Goal: Navigation & Orientation: Find specific page/section

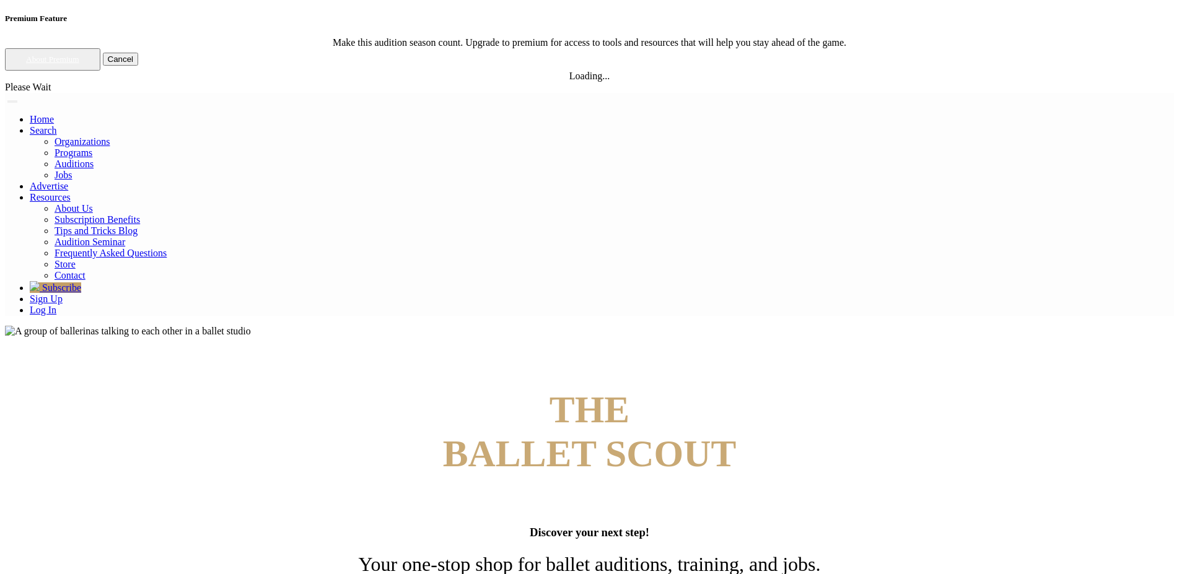
click at [56, 305] on link "Log In" at bounding box center [43, 310] width 27 height 11
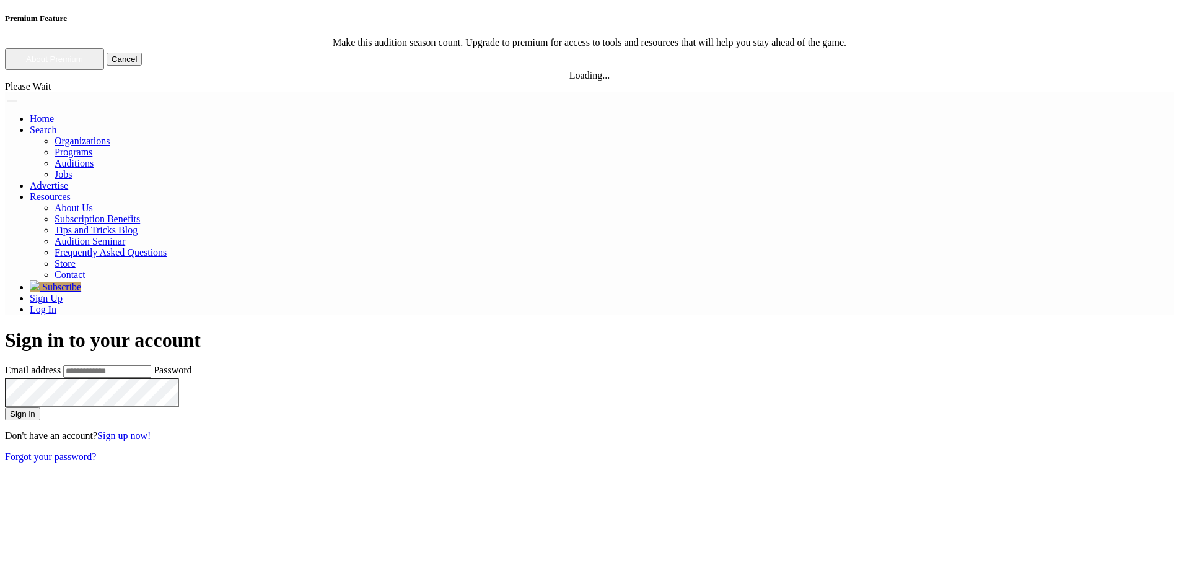
type input "**********"
click at [40, 408] on button "Sign in" at bounding box center [22, 414] width 35 height 13
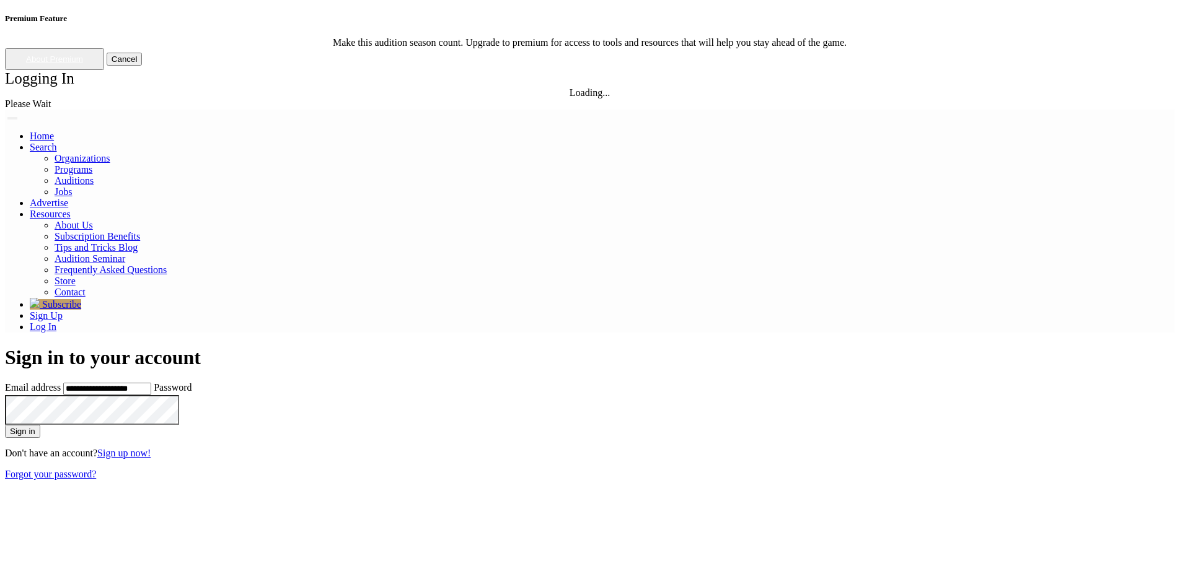
click at [347, 110] on div "Logging In Loading... Please Wait" at bounding box center [589, 90] width 1169 height 40
